Goal: Information Seeking & Learning: Learn about a topic

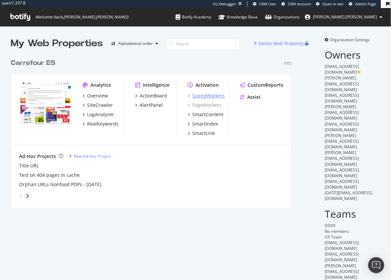
click at [214, 96] on div "SpeedWorkers" at bounding box center [208, 95] width 32 height 7
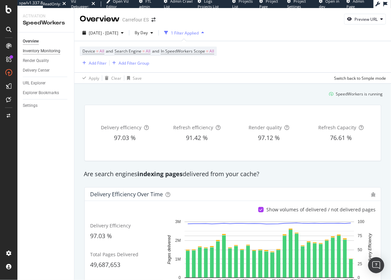
click at [48, 50] on div "Inventory Monitoring" at bounding box center [42, 51] width 38 height 7
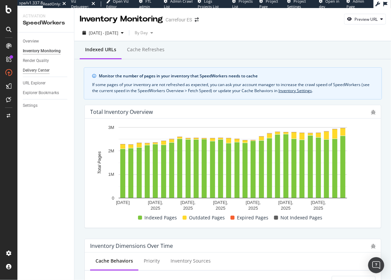
click at [41, 61] on div "Render Quality" at bounding box center [36, 60] width 26 height 7
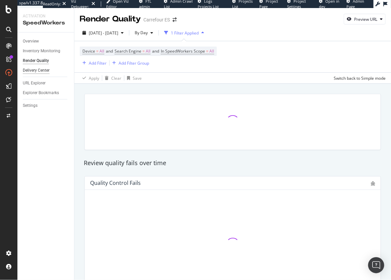
click at [39, 70] on div "Delivery Center" at bounding box center [36, 70] width 27 height 7
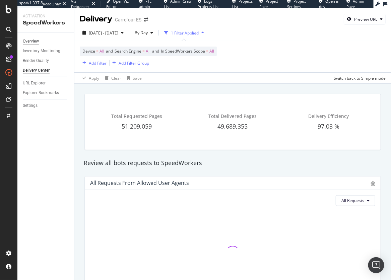
click at [31, 38] on div "Overview" at bounding box center [31, 41] width 16 height 7
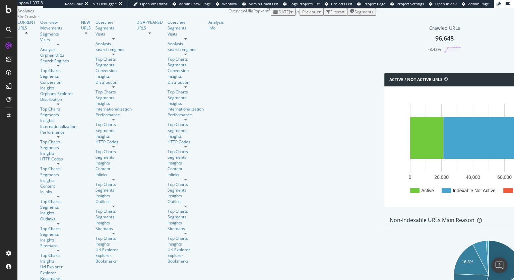
click at [290, 14] on div "button" at bounding box center [291, 12] width 3 height 4
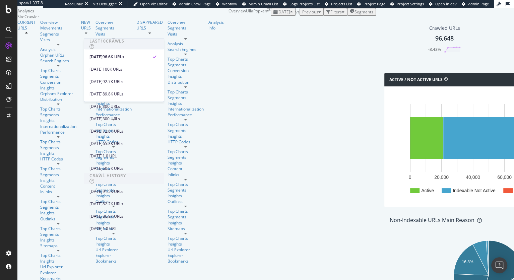
click at [290, 14] on div "button" at bounding box center [291, 12] width 3 height 4
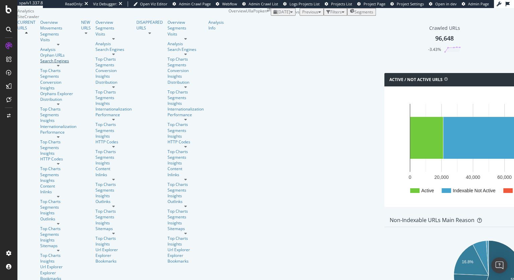
click at [40, 64] on div "Search Engines" at bounding box center [58, 61] width 36 height 6
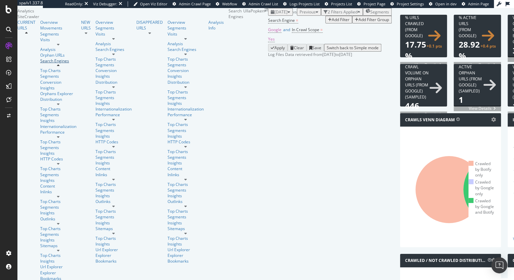
scroll to position [77, 0]
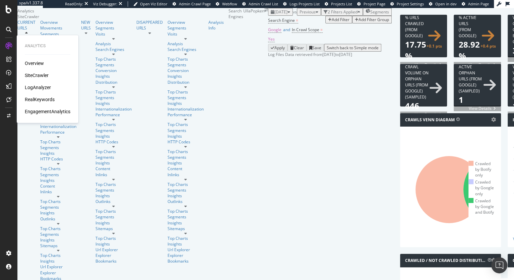
click at [50, 88] on div "LogAnalyzer" at bounding box center [38, 87] width 26 height 7
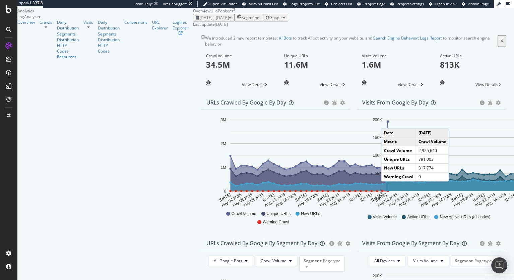
click at [387, 122] on circle "A chart." at bounding box center [388, 121] width 2 height 2
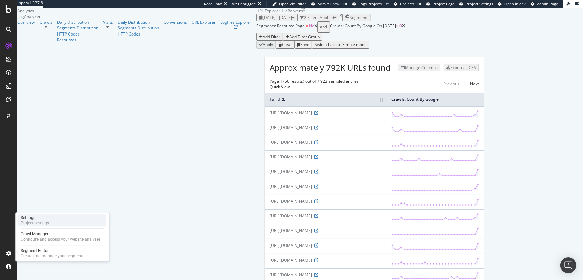
click at [48, 222] on div "Project settings" at bounding box center [35, 222] width 28 height 5
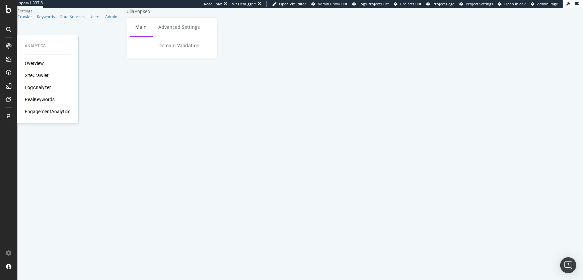
click at [34, 88] on div "LogAnalyzer" at bounding box center [38, 87] width 26 height 7
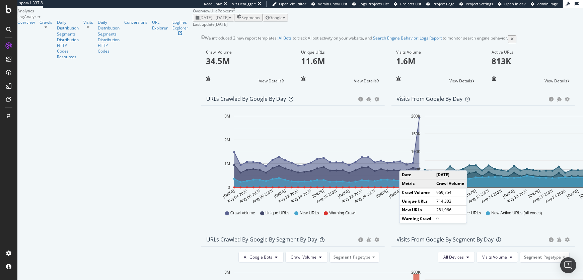
click at [391, 165] on circle "A chart." at bounding box center [407, 164] width 2 height 2
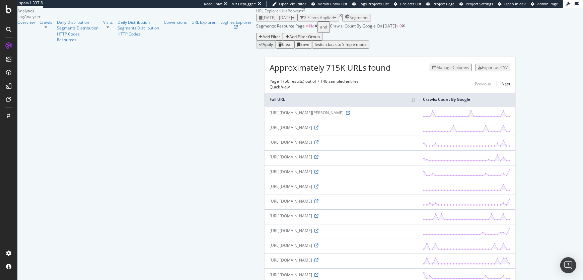
click at [263, 40] on div "Add Filter" at bounding box center [272, 37] width 18 height 6
click at [327, 58] on span "Full URL" at bounding box center [334, 55] width 15 height 6
click at [269, 62] on div "Contains" at bounding box center [266, 57] width 48 height 11
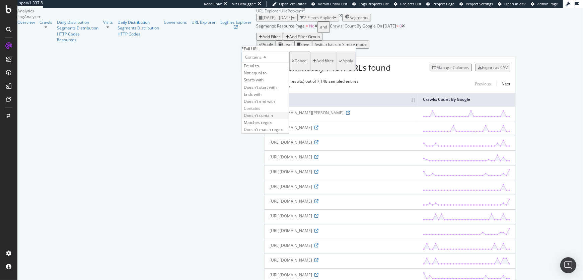
click at [273, 118] on span "Doesn't contain" at bounding box center [258, 116] width 29 height 6
click at [268, 70] on input "text" at bounding box center [266, 66] width 48 height 8
type input "popken"
click at [343, 66] on div "Apply" at bounding box center [348, 63] width 10 height 6
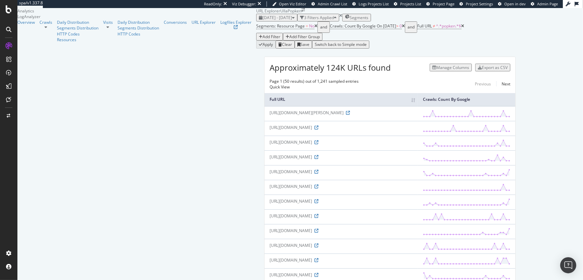
click at [391, 28] on icon at bounding box center [463, 26] width 3 height 4
click at [391, 70] on div "Manage Columns" at bounding box center [452, 68] width 33 height 6
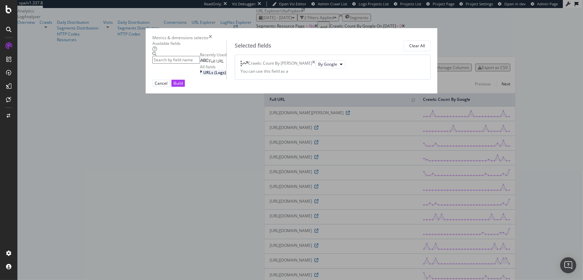
click at [203, 75] on span "URLs (Logs)" at bounding box center [214, 73] width 23 height 6
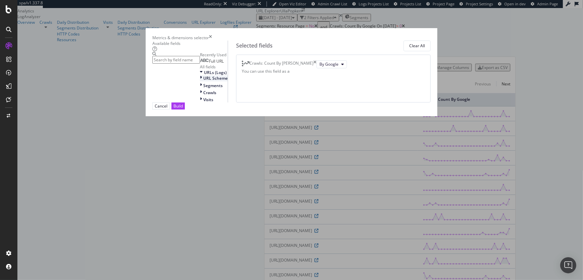
click at [203, 81] on span "URL Scheme" at bounding box center [215, 78] width 24 height 6
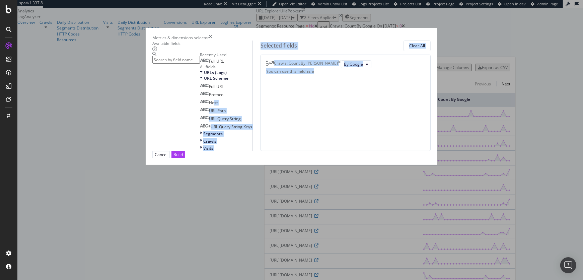
drag, startPoint x: 182, startPoint y: 152, endPoint x: 331, endPoint y: 105, distance: 156.6
click at [331, 106] on div "Available fields Recently Used Full URL All fields URLs (Logs) URL Scheme Full …" at bounding box center [291, 96] width 278 height 111
click at [209, 106] on span "Host" at bounding box center [213, 103] width 9 height 6
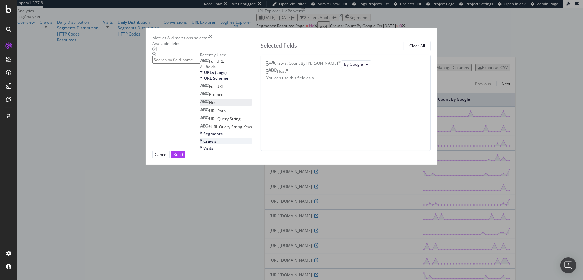
click at [200, 144] on icon "modal" at bounding box center [201, 141] width 2 height 6
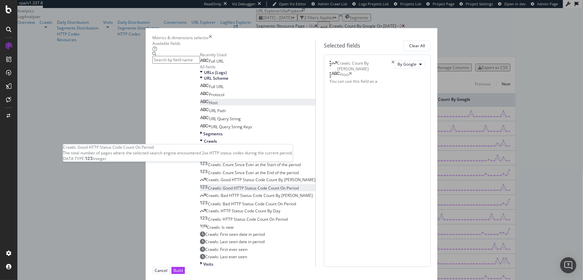
scroll to position [89, 0]
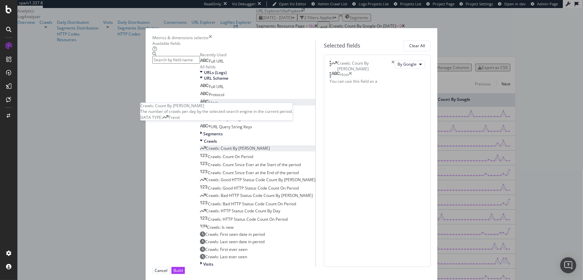
click at [206, 145] on span "Crawls: Count By [PERSON_NAME]" at bounding box center [238, 148] width 64 height 6
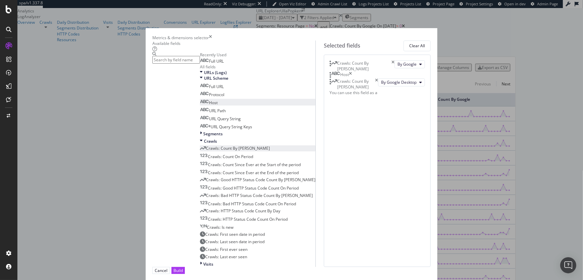
click at [391, 68] on icon "times" at bounding box center [393, 65] width 3 height 11
click at [183, 268] on div "Build" at bounding box center [178, 271] width 9 height 6
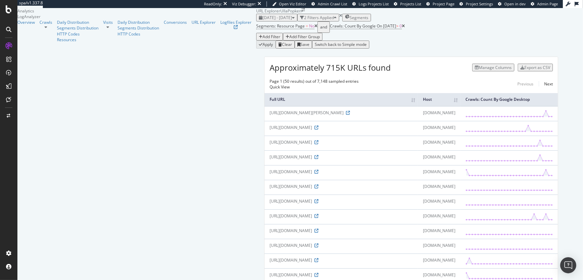
click at [391, 70] on div "Manage Columns" at bounding box center [495, 68] width 33 height 6
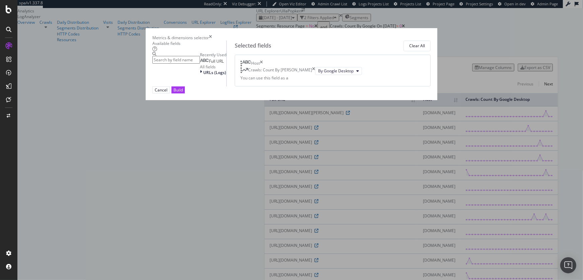
click at [212, 35] on icon "times" at bounding box center [210, 38] width 3 height 6
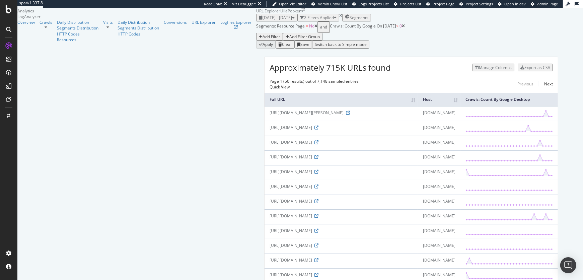
click at [391, 70] on div "Manage Columns" at bounding box center [495, 68] width 33 height 6
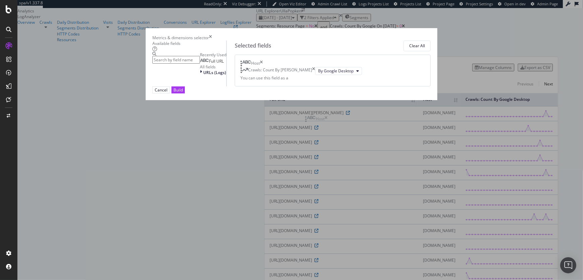
drag, startPoint x: 406, startPoint y: 66, endPoint x: 406, endPoint y: 118, distance: 52.3
click at [391, 118] on body "spa/v1.337.8 ReadOnly: Viz Debugger: Open Viz Editor Admin Crawl List Logs Proj…" at bounding box center [291, 140] width 583 height 280
drag, startPoint x: 386, startPoint y: 79, endPoint x: 386, endPoint y: 59, distance: 20.8
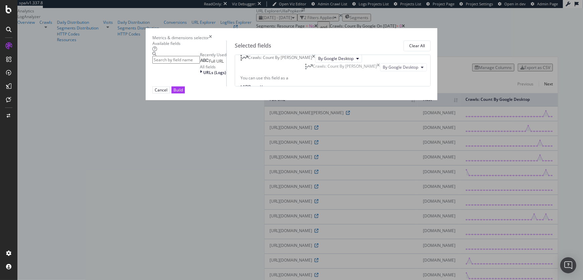
click at [386, 59] on body "spa/v1.337.8 ReadOnly: Viz Debugger: Open Viz Editor Admin Crawl List Logs Proj…" at bounding box center [291, 140] width 583 height 280
click at [212, 64] on div "Full URL" at bounding box center [212, 61] width 24 height 5
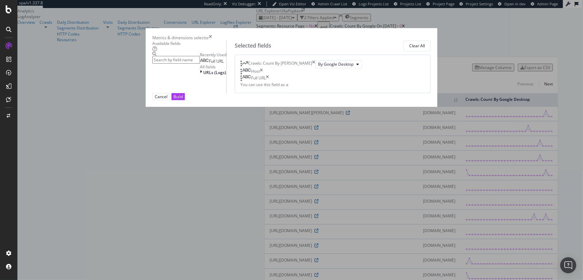
click at [269, 82] on div "Full URL" at bounding box center [255, 78] width 28 height 7
click at [269, 82] on icon "times" at bounding box center [267, 78] width 3 height 7
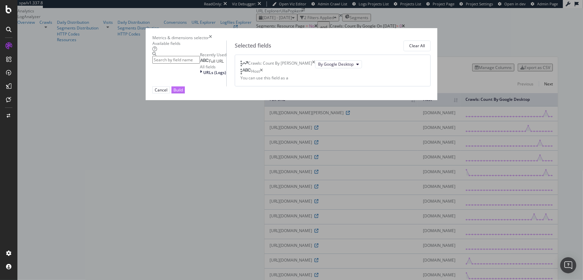
click at [183, 93] on div "Build" at bounding box center [178, 90] width 9 height 6
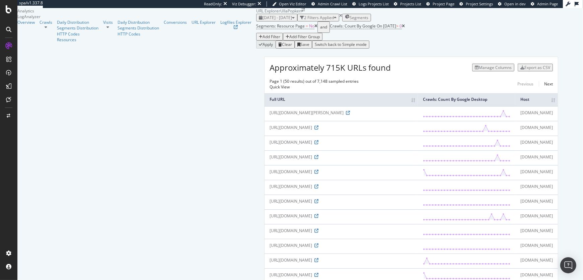
drag, startPoint x: 545, startPoint y: 121, endPoint x: 373, endPoint y: 123, distance: 172.9
click at [373, 106] on tr "Full URL Crawls: Count By Google Desktop Host" at bounding box center [411, 99] width 293 height 13
click at [391, 70] on div "Manage Columns" at bounding box center [495, 68] width 33 height 6
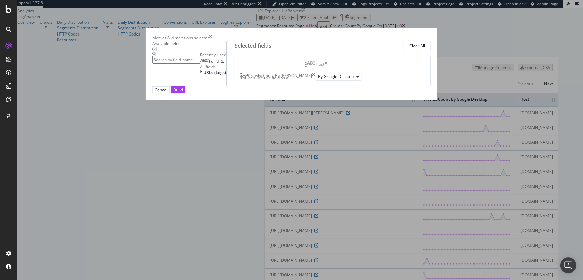
drag, startPoint x: 385, startPoint y: 92, endPoint x: 385, endPoint y: 65, distance: 26.8
click at [385, 65] on body "spa/v1.337.8 ReadOnly: Viz Debugger: Open Viz Editor Admin Crawl List Logs Proj…" at bounding box center [291, 140] width 583 height 280
click at [203, 75] on span "URLs (Logs)" at bounding box center [214, 73] width 23 height 6
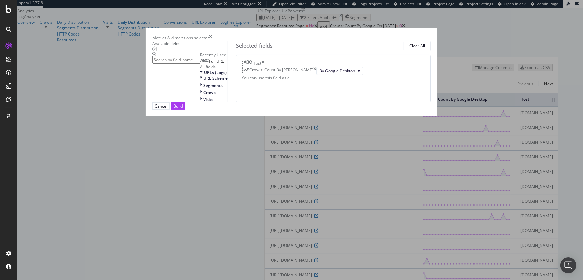
click at [317, 75] on icon "times" at bounding box center [315, 71] width 3 height 8
click at [200, 81] on icon "modal" at bounding box center [201, 78] width 2 height 6
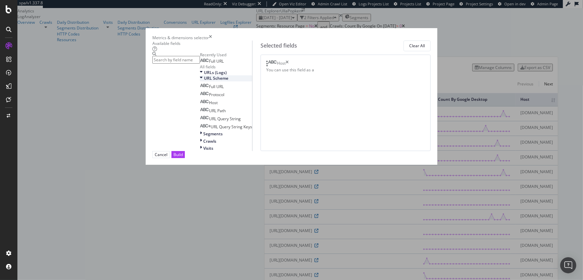
click at [200, 81] on icon "modal" at bounding box center [201, 78] width 3 height 6
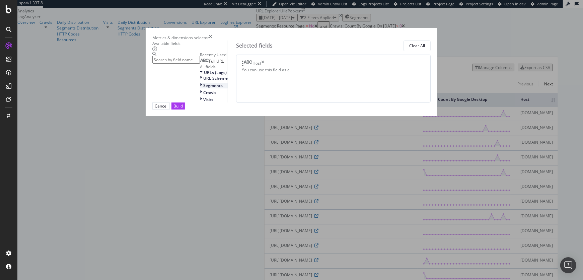
click at [200, 88] on icon "modal" at bounding box center [201, 86] width 2 height 6
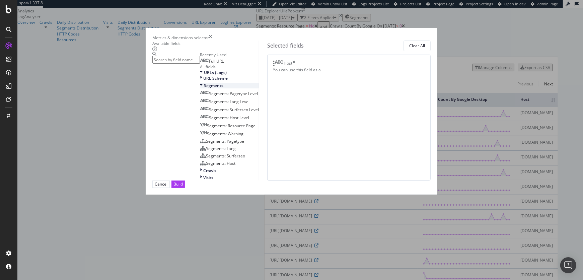
click at [200, 88] on icon "modal" at bounding box center [201, 86] width 3 height 6
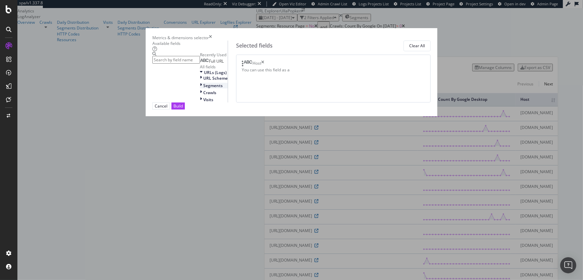
click at [200, 88] on icon "modal" at bounding box center [201, 86] width 2 height 6
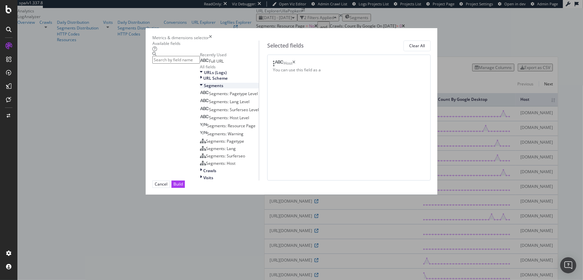
click at [200, 88] on icon "modal" at bounding box center [201, 86] width 3 height 6
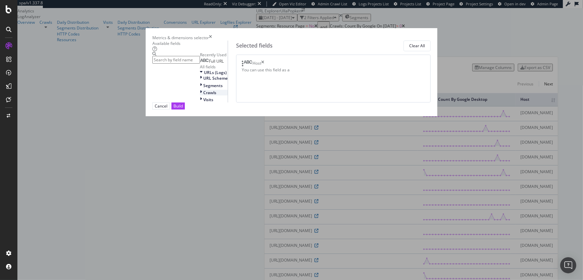
click at [200, 95] on icon "modal" at bounding box center [201, 93] width 2 height 6
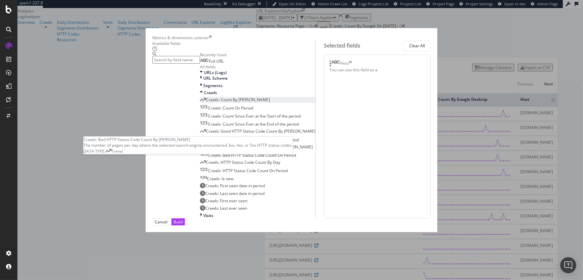
scroll to position [56, 0]
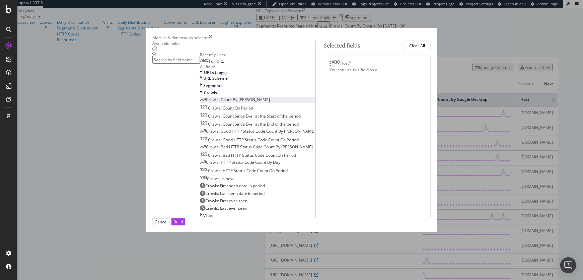
click at [206, 100] on span "Crawls: Count By [PERSON_NAME]" at bounding box center [238, 100] width 64 height 6
click at [183, 225] on div "Build" at bounding box center [178, 222] width 9 height 6
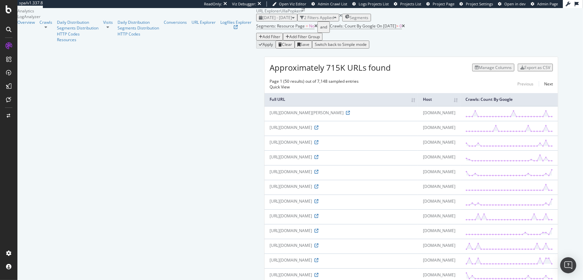
click at [265, 106] on th "Full URL" at bounding box center [341, 99] width 153 height 13
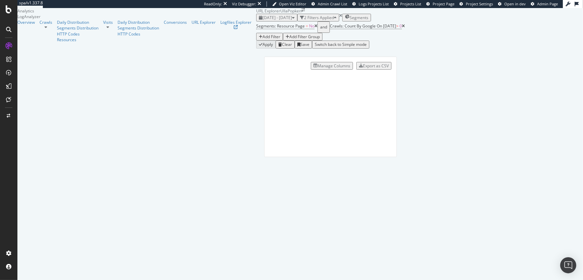
click at [389, 69] on div "Export as CSV" at bounding box center [376, 66] width 26 height 6
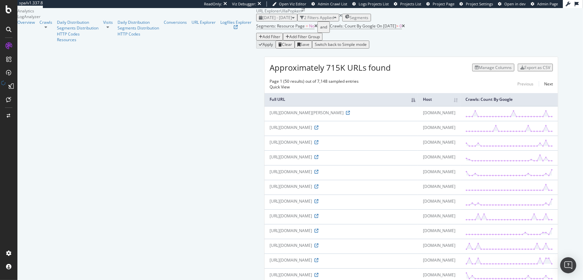
click at [391, 70] on div "Export as CSV" at bounding box center [538, 68] width 26 height 6
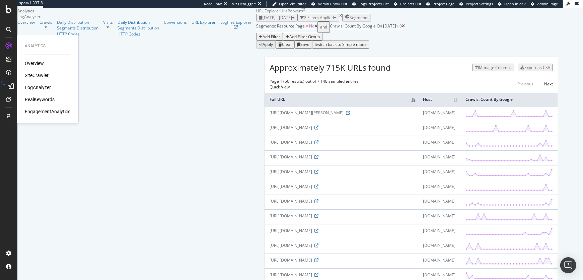
click at [39, 75] on div "SiteCrawler" at bounding box center [37, 75] width 24 height 7
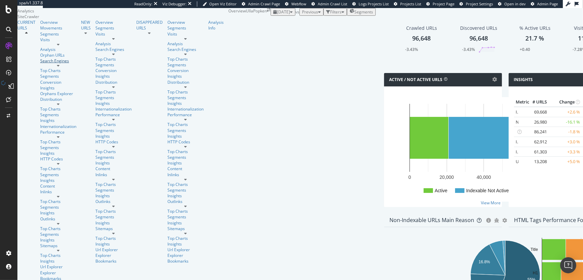
click at [47, 64] on div "Search Engines" at bounding box center [58, 61] width 36 height 6
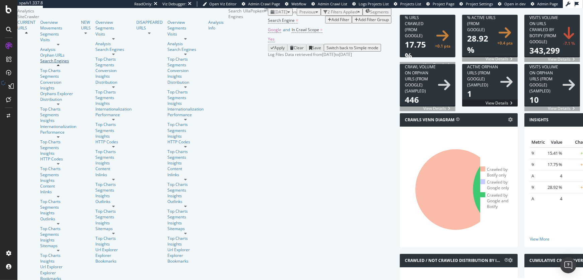
scroll to position [77, 0]
click at [391, 189] on icon at bounding box center [455, 189] width 81 height 81
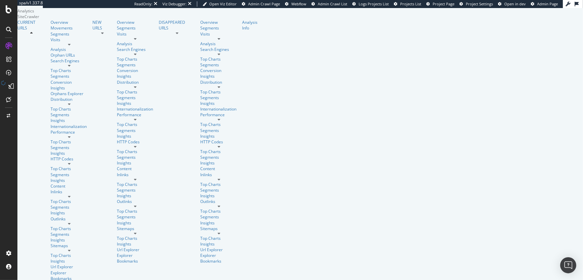
scroll to position [1032, 0]
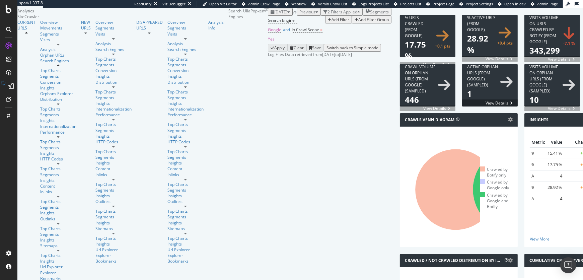
scroll to position [127, 0]
click at [391, 151] on icon at bounding box center [515, 189] width 84 height 84
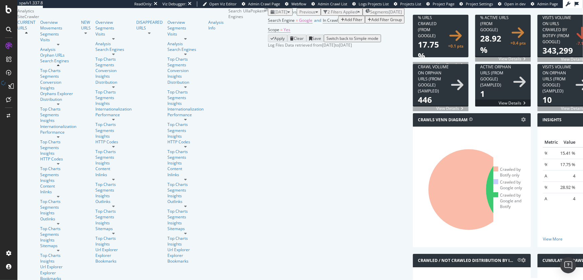
scroll to position [83, 0]
click at [295, 35] on div "Search Engine = Google and In Crawl Scope = Yes Add Filter Add Filter Group" at bounding box center [336, 25] width 137 height 19
click at [66, 106] on div at bounding box center [58, 104] width 36 height 4
click at [60, 102] on icon at bounding box center [58, 104] width 3 height 4
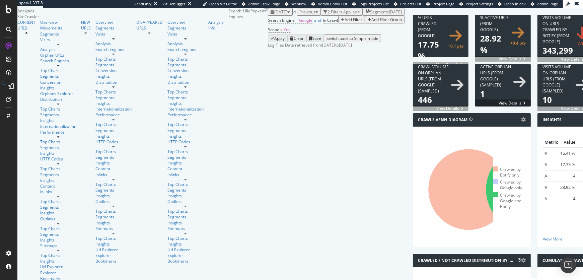
click at [65, 135] on div at bounding box center [58, 137] width 36 height 4
click at [66, 135] on div at bounding box center [58, 137] width 36 height 4
click at [67, 249] on div at bounding box center [58, 251] width 36 height 4
click at [60, 249] on icon at bounding box center [58, 251] width 3 height 4
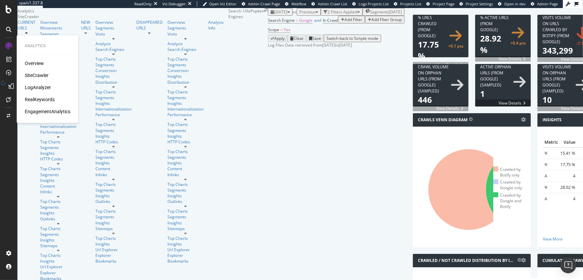
click at [43, 75] on div "SiteCrawler" at bounding box center [37, 75] width 24 height 7
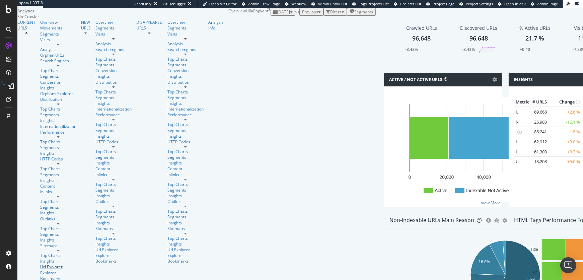
click at [40, 264] on div "Url Explorer" at bounding box center [58, 267] width 36 height 6
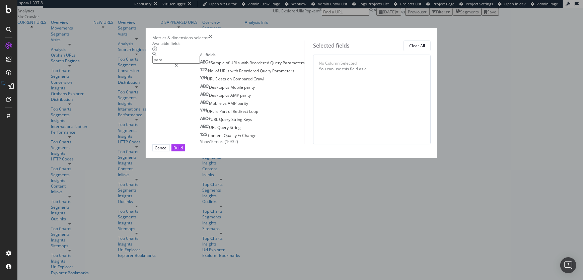
type input "para"
click at [200, 144] on span "Show 10 more" at bounding box center [212, 142] width 25 height 6
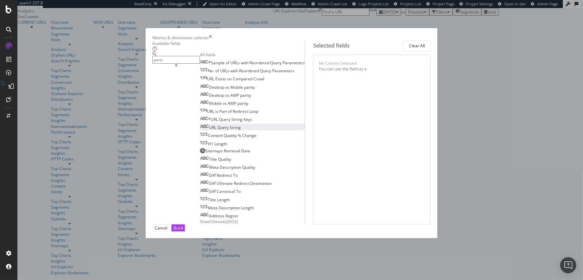
click at [230, 130] on span "String" at bounding box center [235, 128] width 11 height 6
click at [167, 231] on div "Cancel" at bounding box center [161, 228] width 13 height 6
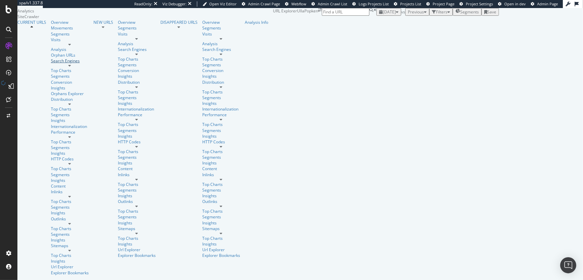
click at [51, 64] on div "Search Engines" at bounding box center [70, 61] width 38 height 6
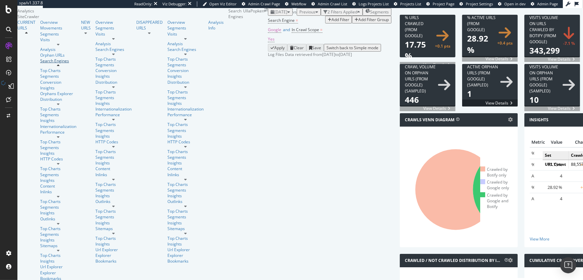
scroll to position [122, 0]
click at [391, 156] on icon at bounding box center [515, 189] width 84 height 84
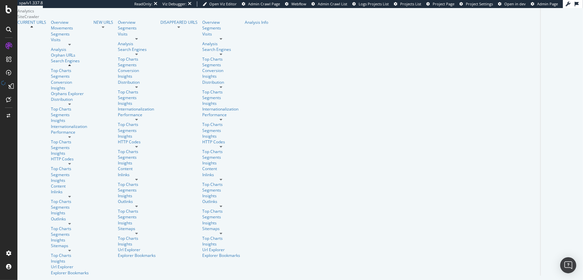
scroll to position [1407, 0]
click at [391, 237] on div "Next" at bounding box center [590, 234] width 9 height 6
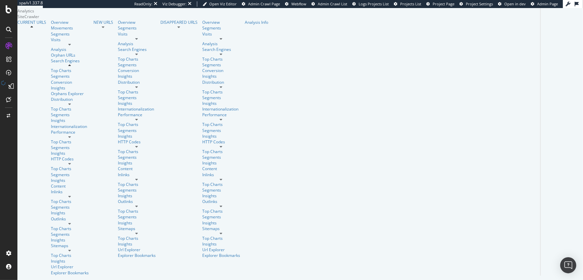
drag, startPoint x: 211, startPoint y: 97, endPoint x: 221, endPoint y: 97, distance: 9.7
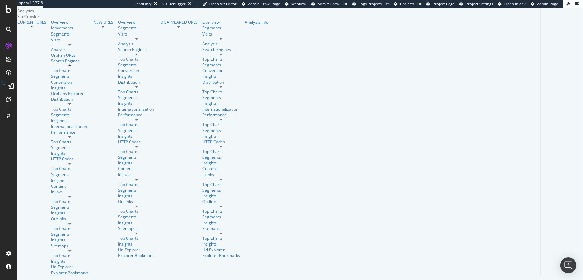
drag, startPoint x: 211, startPoint y: 99, endPoint x: 84, endPoint y: 96, distance: 126.3
copy span "[URL][DOMAIN_NAME]"
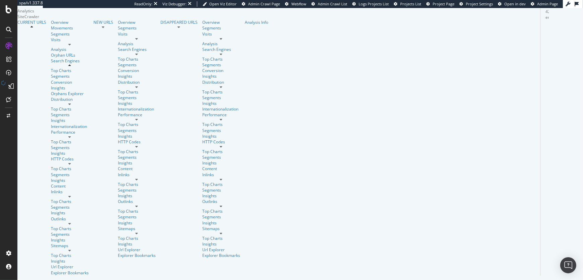
scroll to position [0, 0]
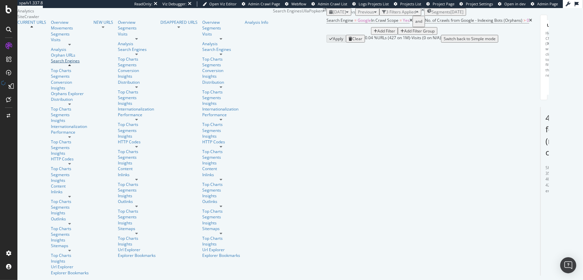
click at [51, 64] on div "Search Engines" at bounding box center [70, 61] width 38 height 6
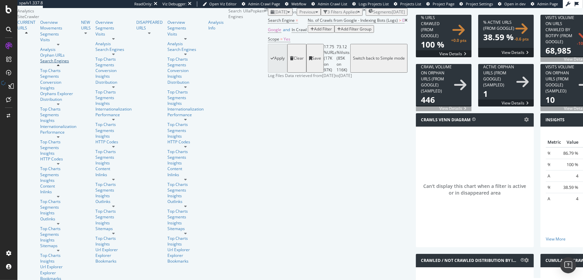
scroll to position [789, 0]
click at [287, 14] on div "button" at bounding box center [288, 12] width 3 height 4
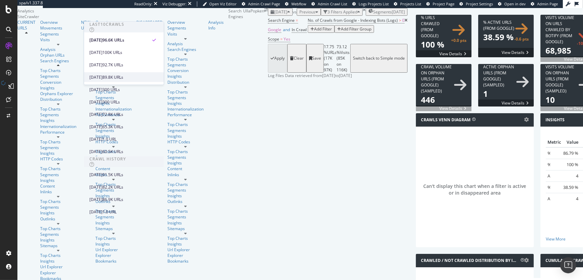
scroll to position [19, 0]
click at [103, 86] on div "[DATE]" at bounding box center [95, 89] width 13 height 6
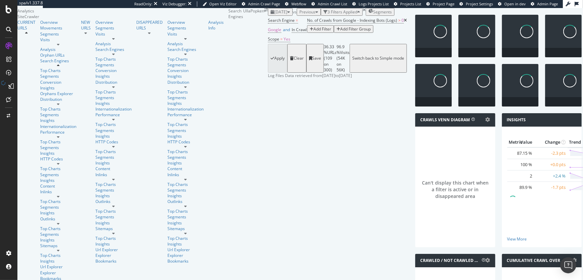
scroll to position [789, 0]
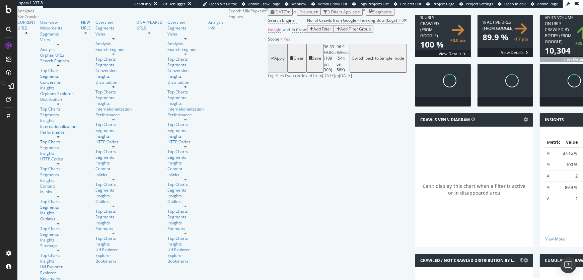
click at [274, 15] on span "[DATE]" at bounding box center [280, 12] width 13 height 6
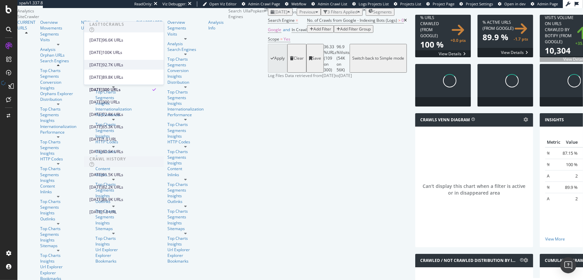
scroll to position [134, 0]
click at [103, 184] on div "[DATE]" at bounding box center [95, 187] width 13 height 6
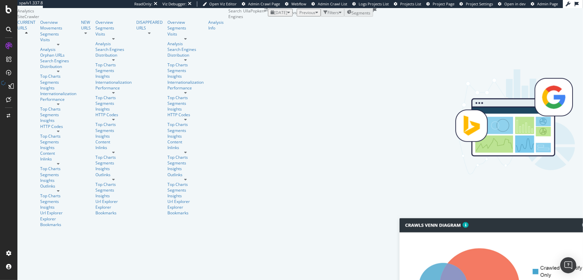
click at [274, 15] on span "[DATE]" at bounding box center [280, 13] width 13 height 6
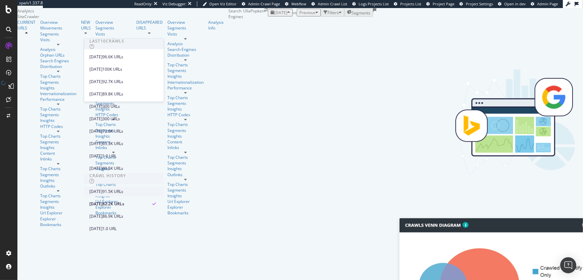
scroll to position [62, 0]
click at [123, 128] on div "72.8K URLs" at bounding box center [113, 131] width 21 height 6
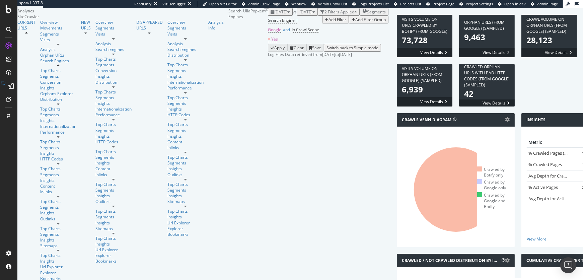
scroll to position [788, 0]
click at [287, 14] on div "button" at bounding box center [288, 12] width 3 height 4
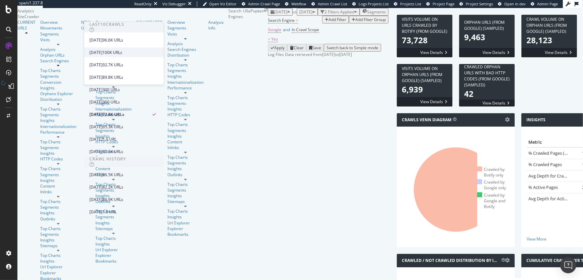
scroll to position [61, 0]
click at [103, 99] on div "[DATE]" at bounding box center [95, 102] width 13 height 6
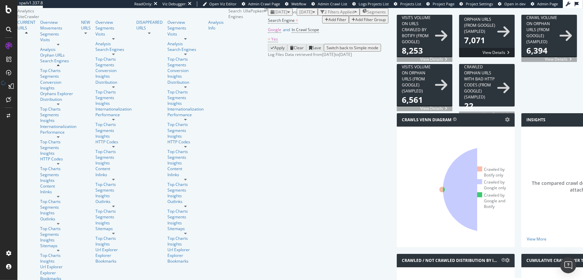
scroll to position [60, 0]
click at [287, 14] on div "button" at bounding box center [288, 12] width 3 height 4
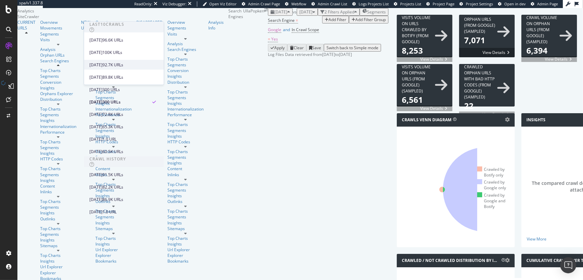
scroll to position [34, 0]
click at [391, 162] on div "The compared crawl doesn't have log data attached" at bounding box center [580, 186] width 107 height 99
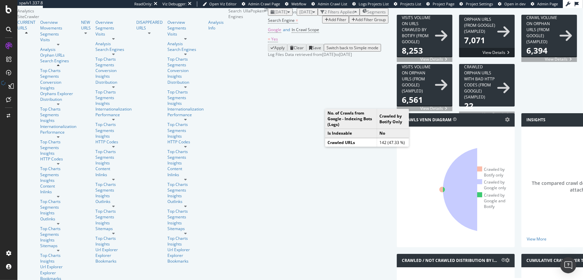
scroll to position [0, 0]
click at [274, 15] on span "[DATE]" at bounding box center [280, 12] width 13 height 6
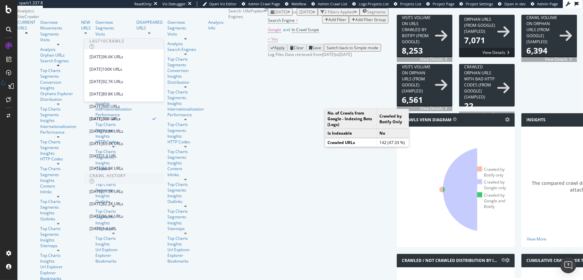
scroll to position [39, 0]
click at [103, 104] on div "[DATE]" at bounding box center [95, 107] width 13 height 6
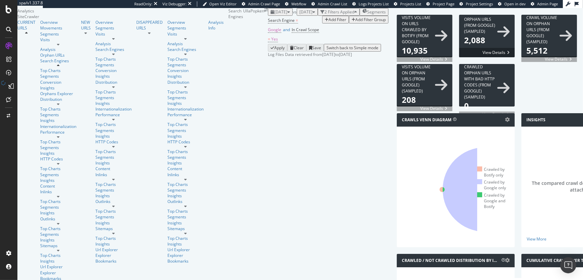
scroll to position [788, 0]
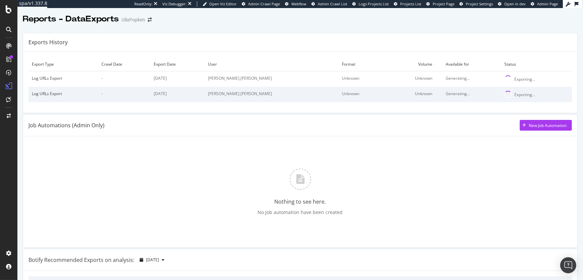
click at [416, 78] on td "Unknown" at bounding box center [413, 79] width 58 height 16
click at [520, 77] on div "Exporting..." at bounding box center [525, 79] width 21 height 6
click at [51, 78] on div "Log URLs Export" at bounding box center [63, 78] width 63 height 6
